Goal: Information Seeking & Learning: Learn about a topic

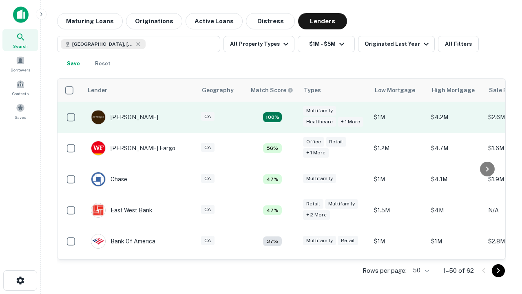
click at [290, 117] on td "100%" at bounding box center [272, 117] width 53 height 31
